Goal: Information Seeking & Learning: Learn about a topic

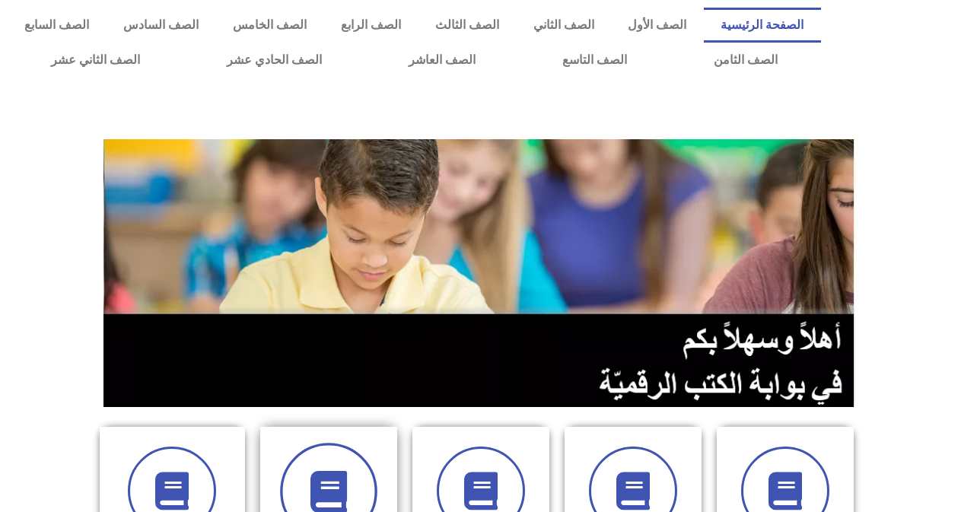
click at [330, 452] on span at bounding box center [328, 491] width 97 height 97
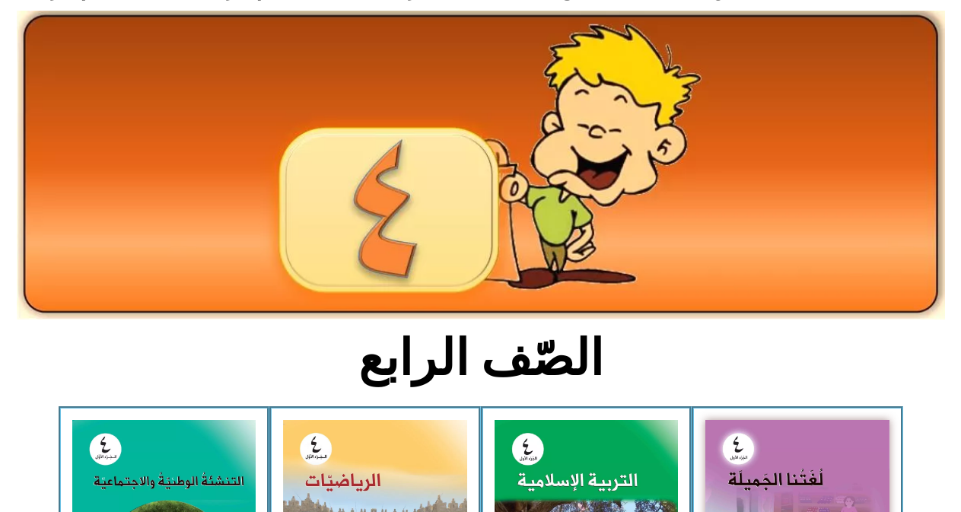
scroll to position [91, 0]
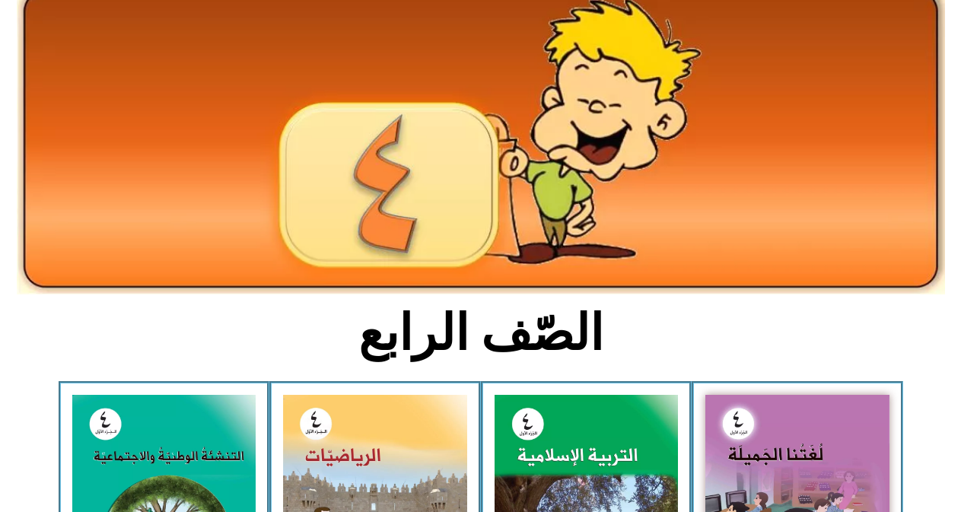
click at [330, 452] on img at bounding box center [375, 510] width 184 height 230
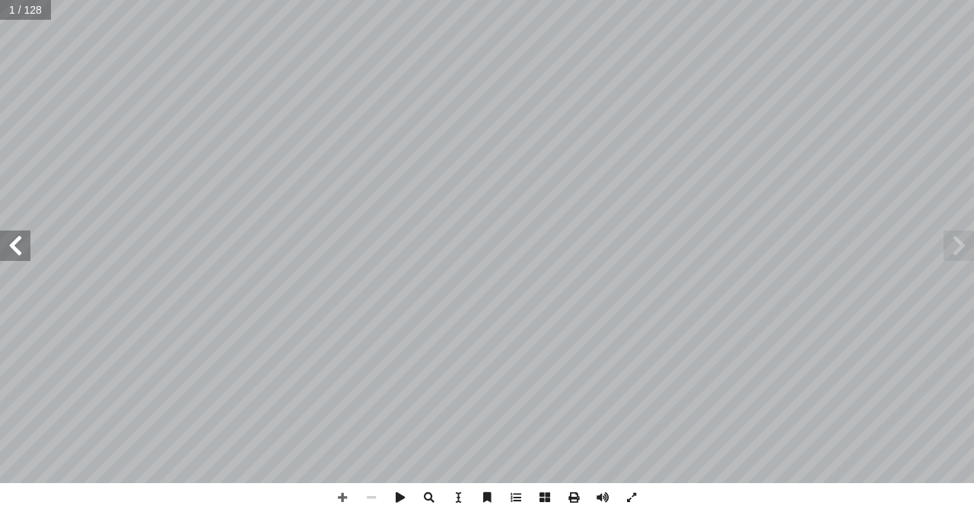
click at [21, 248] on span at bounding box center [15, 245] width 30 height 30
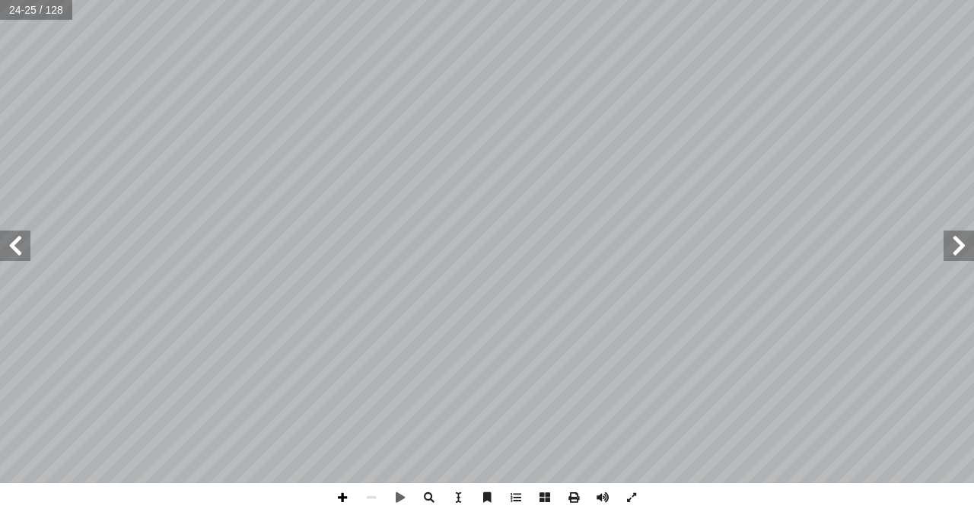
click at [339, 492] on span at bounding box center [342, 497] width 29 height 29
click at [343, 498] on span at bounding box center [342, 497] width 29 height 29
